Goal: Find specific page/section: Find specific page/section

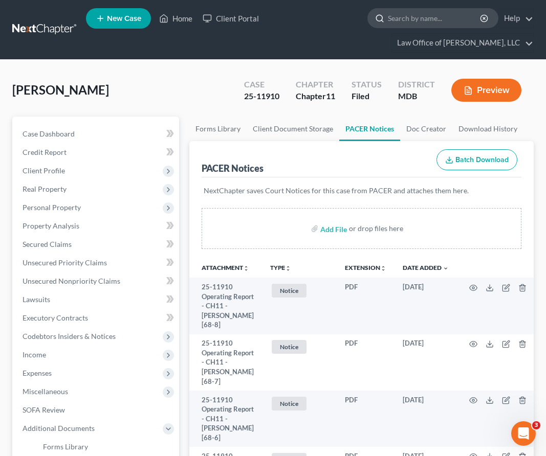
click at [419, 15] on input "search" at bounding box center [435, 18] width 94 height 19
type input "l"
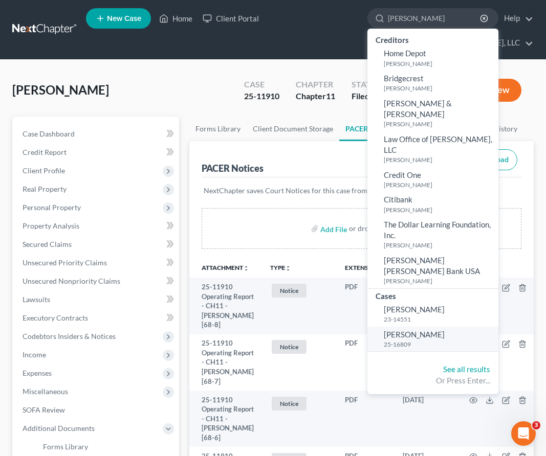
type input "[PERSON_NAME]"
click at [410, 330] on span "[PERSON_NAME]" at bounding box center [414, 334] width 61 height 9
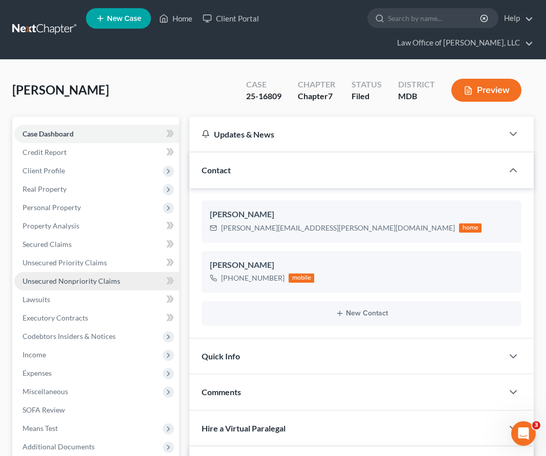
click at [42, 277] on span "Unsecured Nonpriority Claims" at bounding box center [72, 281] width 98 height 9
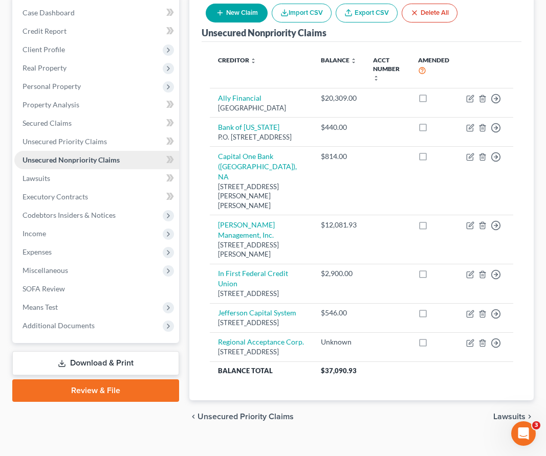
scroll to position [106, 0]
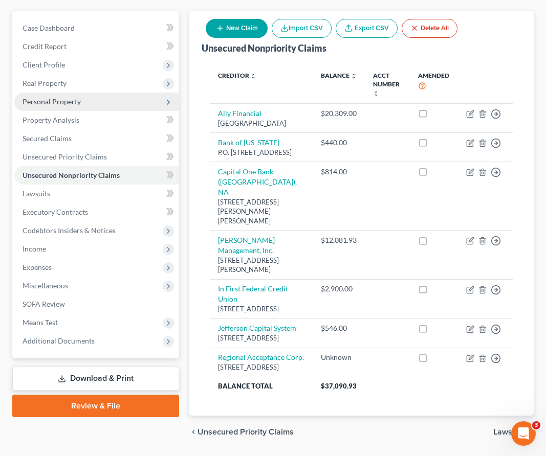
click at [43, 103] on span "Personal Property" at bounding box center [52, 101] width 58 height 9
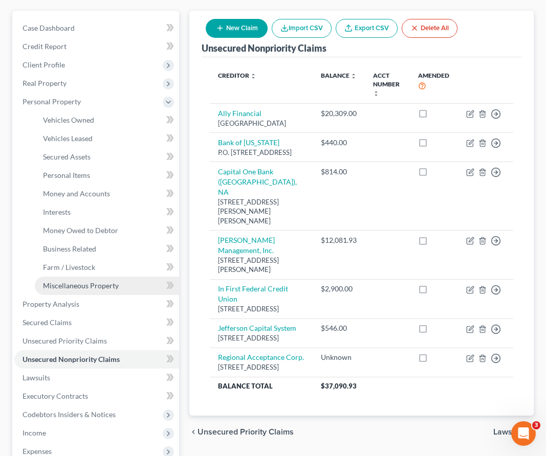
click at [60, 280] on link "Miscellaneous Property" at bounding box center [107, 286] width 144 height 18
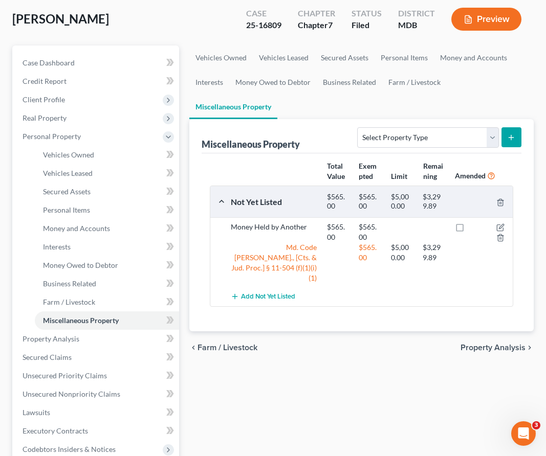
scroll to position [160, 0]
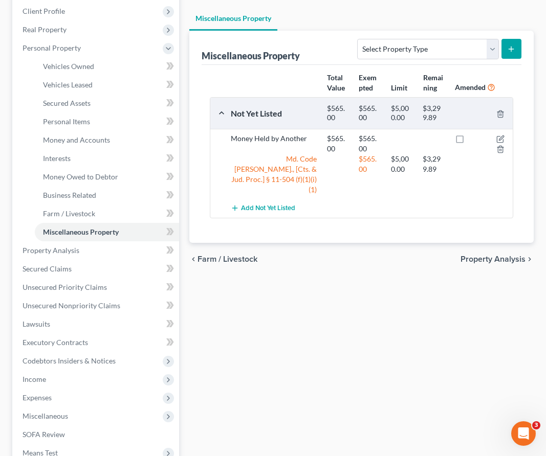
click at [219, 243] on div "chevron_left Farm / Livestock Property Analysis chevron_right" at bounding box center [361, 259] width 344 height 33
click at [219, 255] on span "Farm / Livestock" at bounding box center [227, 259] width 60 height 8
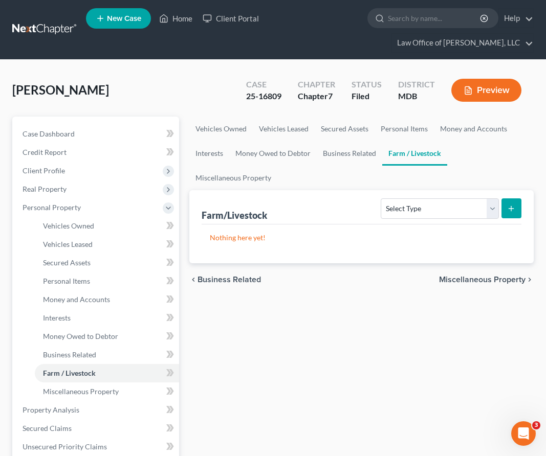
click at [218, 276] on span "Business Related" at bounding box center [228, 280] width 63 height 8
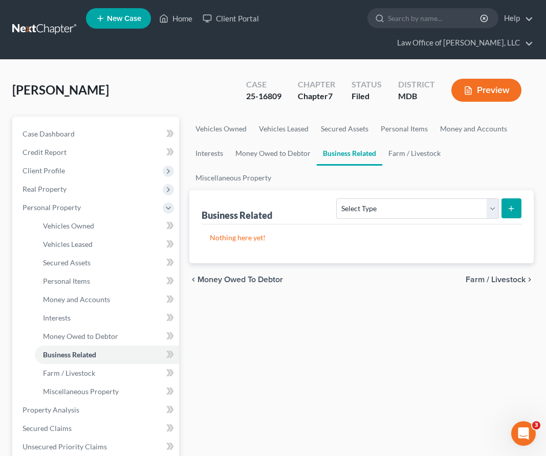
click at [218, 276] on span "Money Owed to Debtor" at bounding box center [239, 280] width 85 height 8
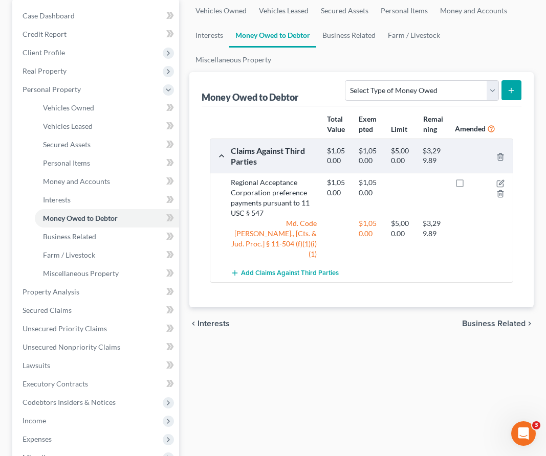
scroll to position [160, 0]
